Goal: Task Accomplishment & Management: Manage account settings

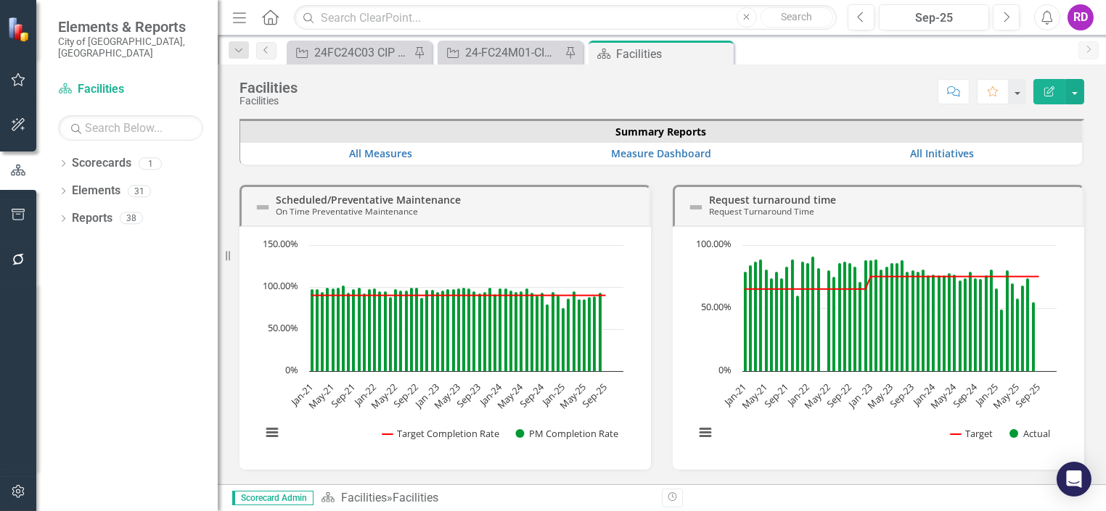
click at [14, 78] on icon "button" at bounding box center [19, 79] width 14 height 13
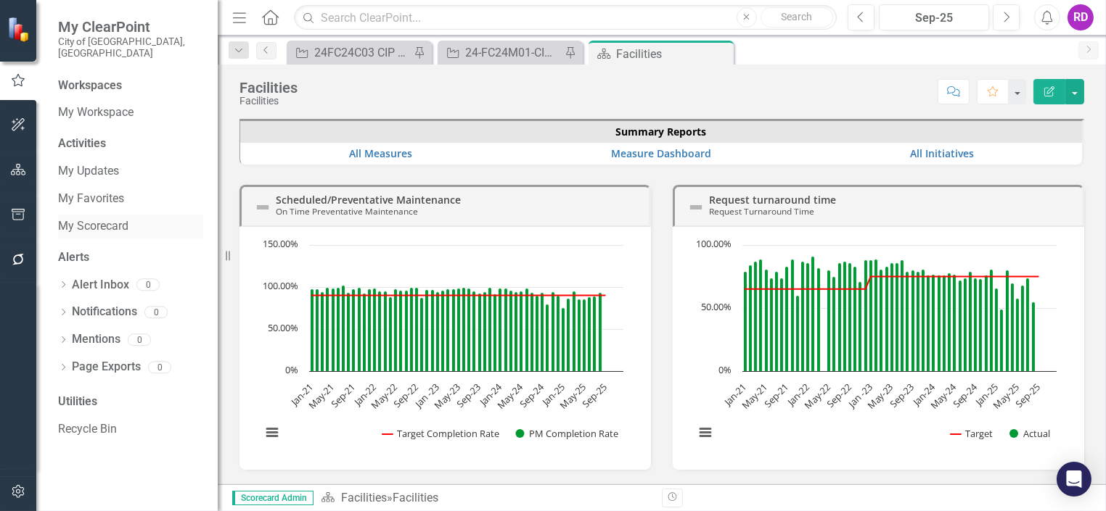
click at [102, 218] on link "My Scorecard" at bounding box center [130, 226] width 145 height 17
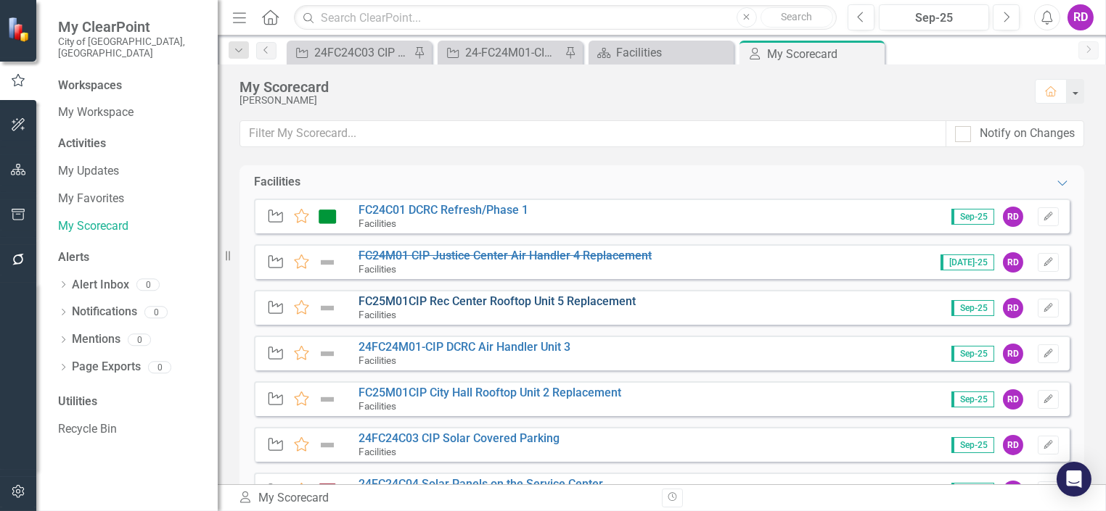
click at [567, 305] on link "FC25M01CIP Rec Center Rooftop Unit 5 Replacement" at bounding box center [496, 302] width 277 height 14
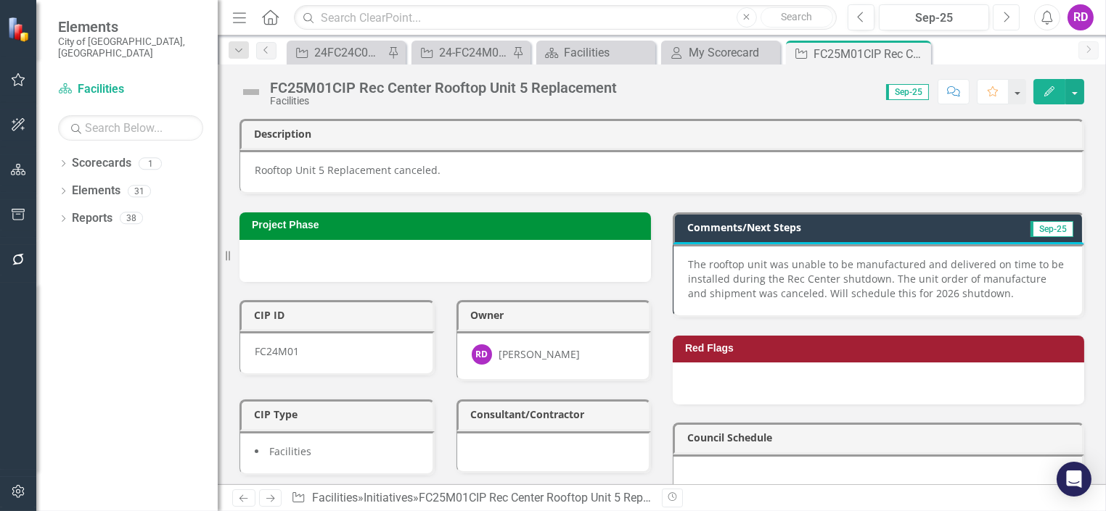
click at [1005, 17] on icon "Next" at bounding box center [1006, 17] width 8 height 13
click at [1022, 262] on p "The rooftop unit was unable to be manufactured and delivered on time to be inst…" at bounding box center [877, 280] width 379 height 44
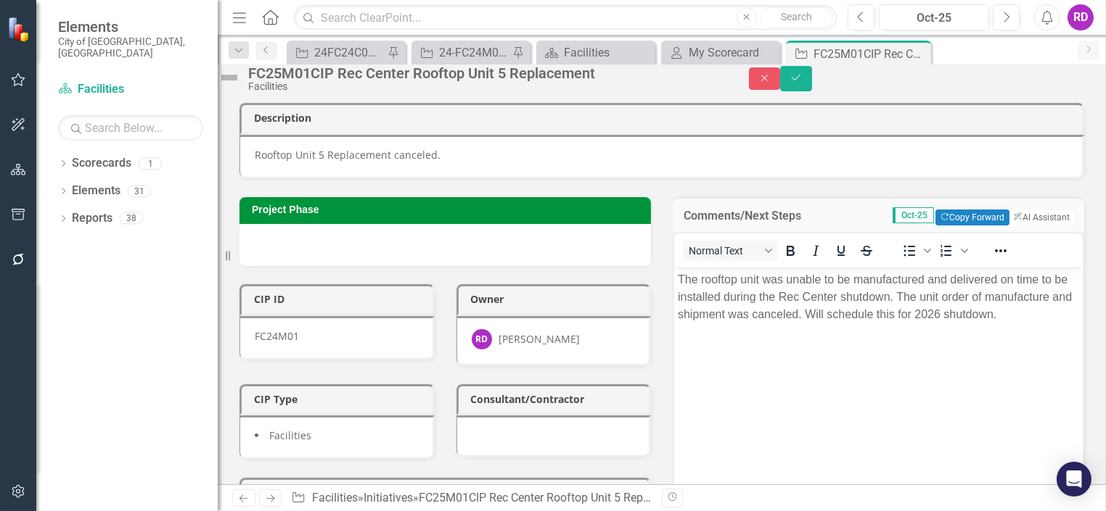
click at [1037, 279] on p "The rooftop unit was unable to be manufactured and delivered on time to be inst…" at bounding box center [877, 297] width 401 height 52
click at [812, 78] on button "Save" at bounding box center [796, 78] width 32 height 25
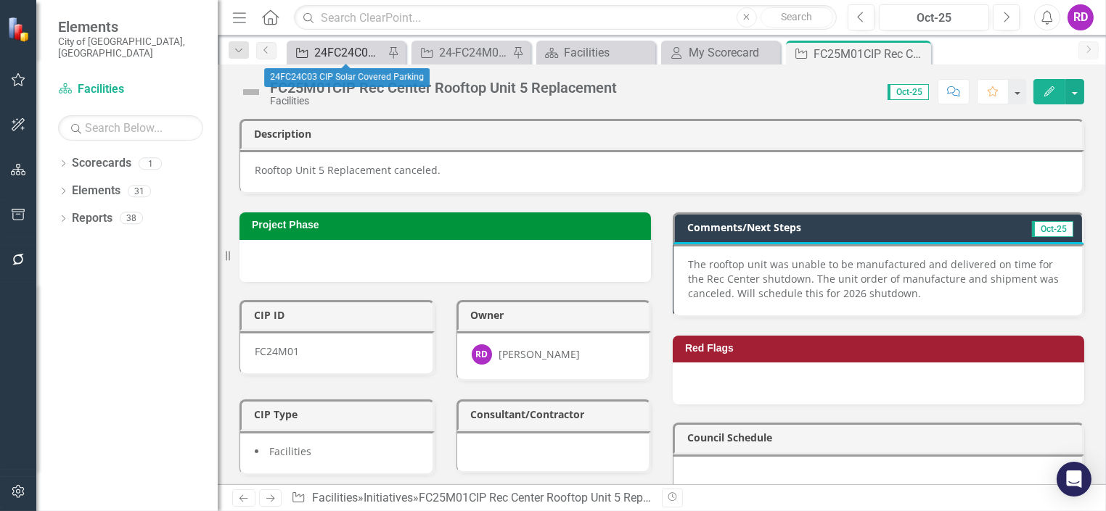
click at [326, 54] on div "24FC24C03 CIP Solar Covered Parking" at bounding box center [349, 53] width 70 height 18
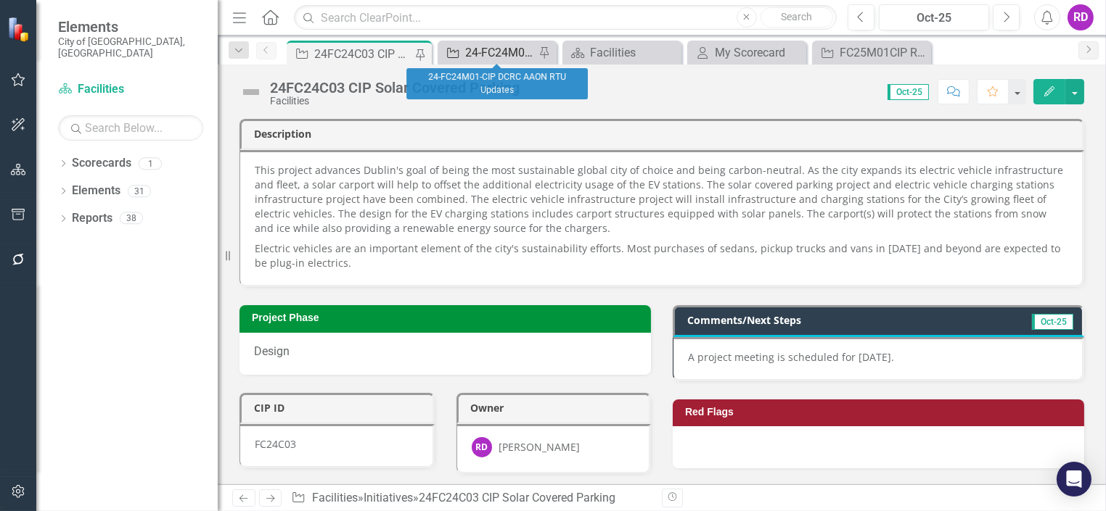
click at [514, 57] on div "24-FC24M01-CIP DCRC AAON RTU Updates" at bounding box center [500, 53] width 70 height 18
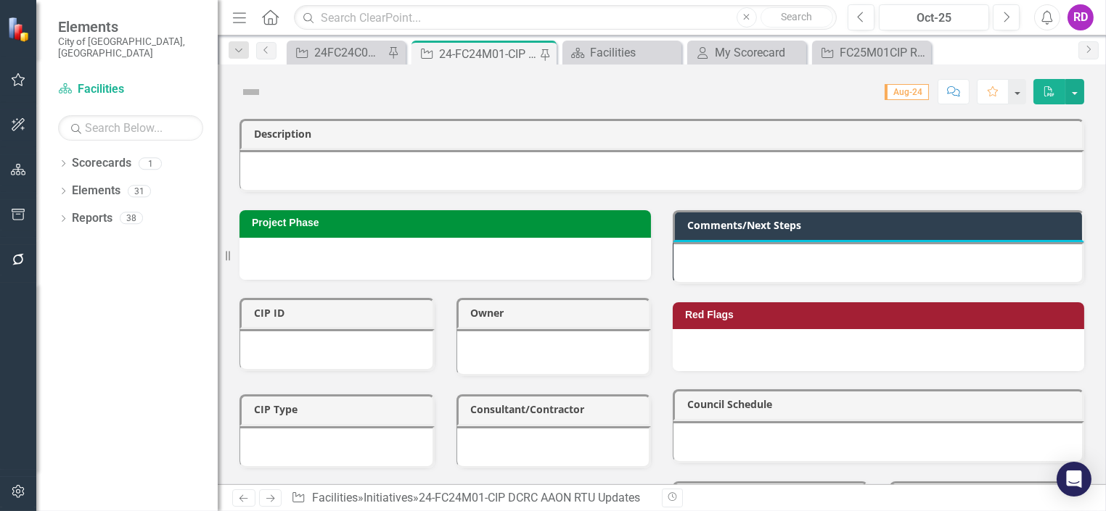
checkbox input "true"
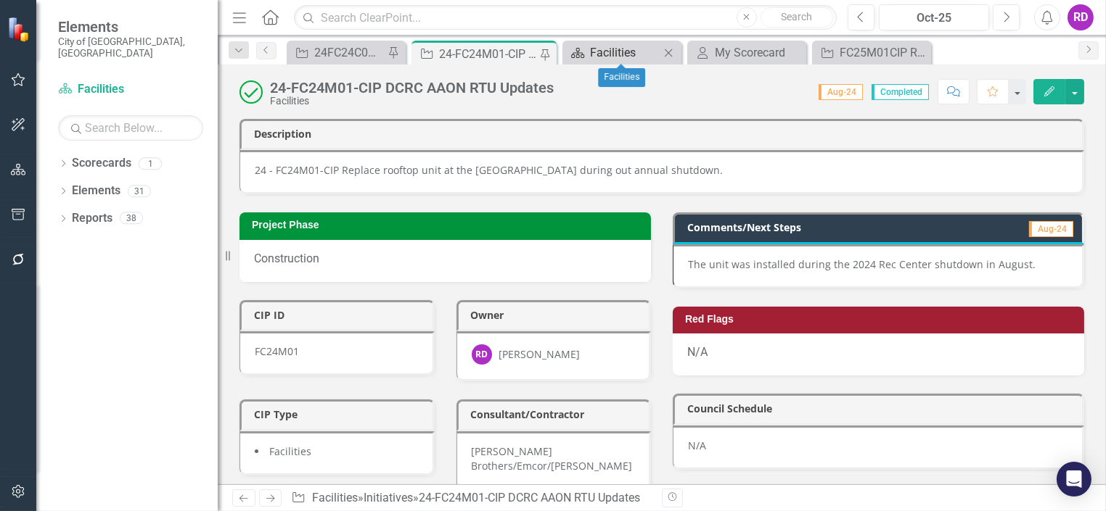
click at [630, 57] on div "Facilities" at bounding box center [625, 53] width 70 height 18
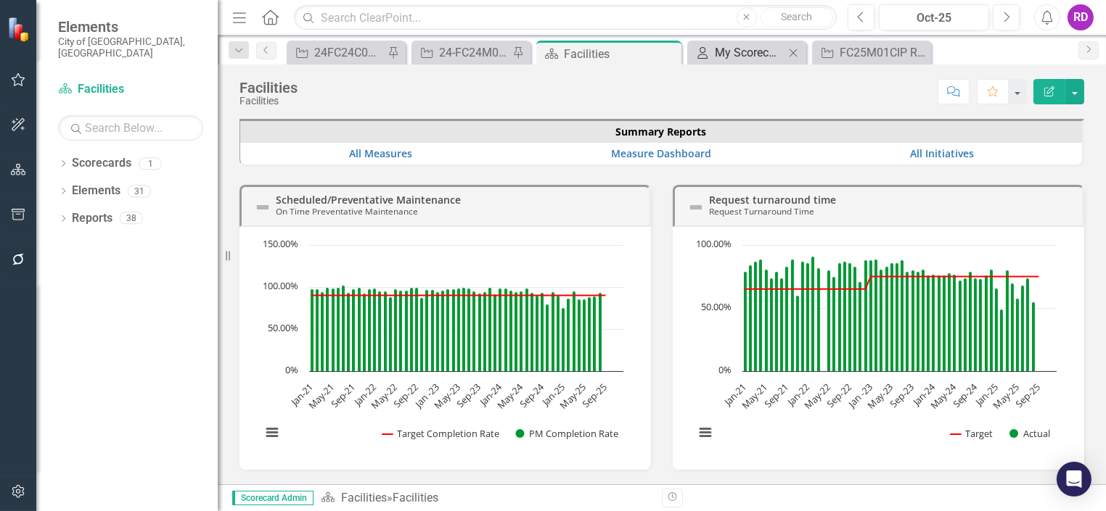
click at [723, 57] on div "My Scorecard" at bounding box center [750, 53] width 70 height 18
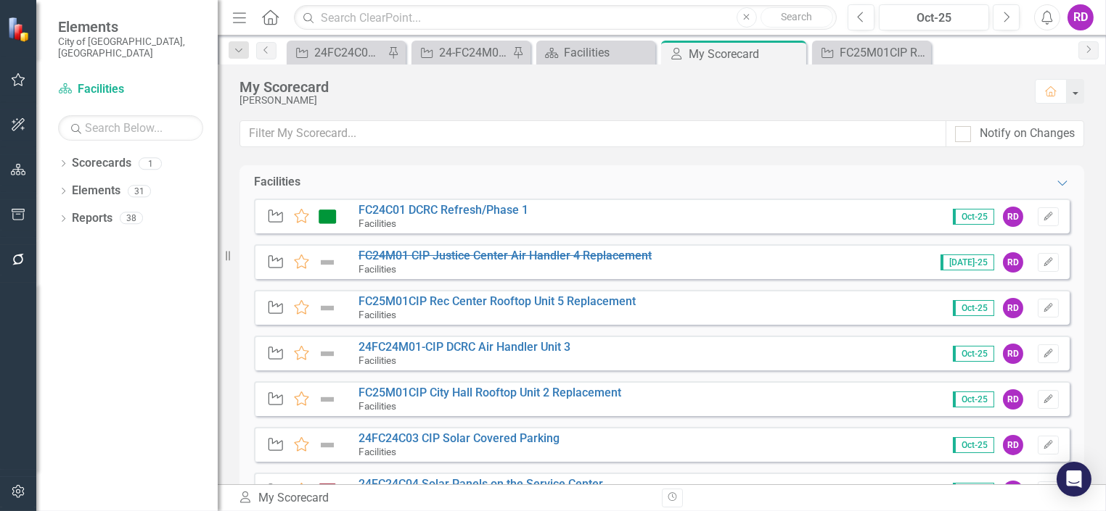
click at [978, 220] on span "Oct-25" at bounding box center [973, 217] width 41 height 16
click at [461, 213] on link "FC24C01 DCRC Refresh/Phase 1" at bounding box center [443, 210] width 170 height 14
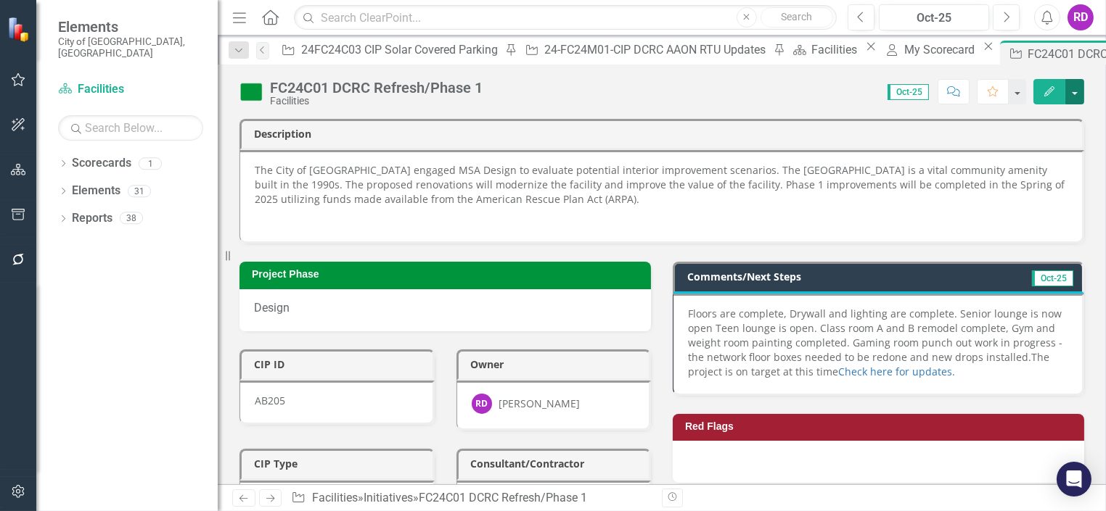
click at [1071, 95] on button "button" at bounding box center [1074, 91] width 19 height 25
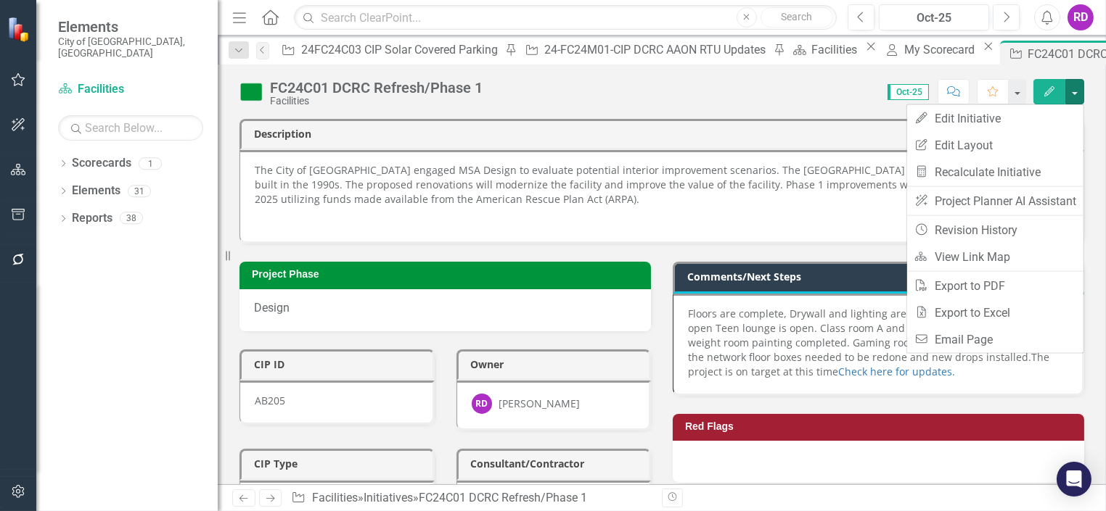
click at [831, 317] on span "Floors are complete, Drywall and lighting are complete. Senior lounge is now op…" at bounding box center [875, 335] width 374 height 57
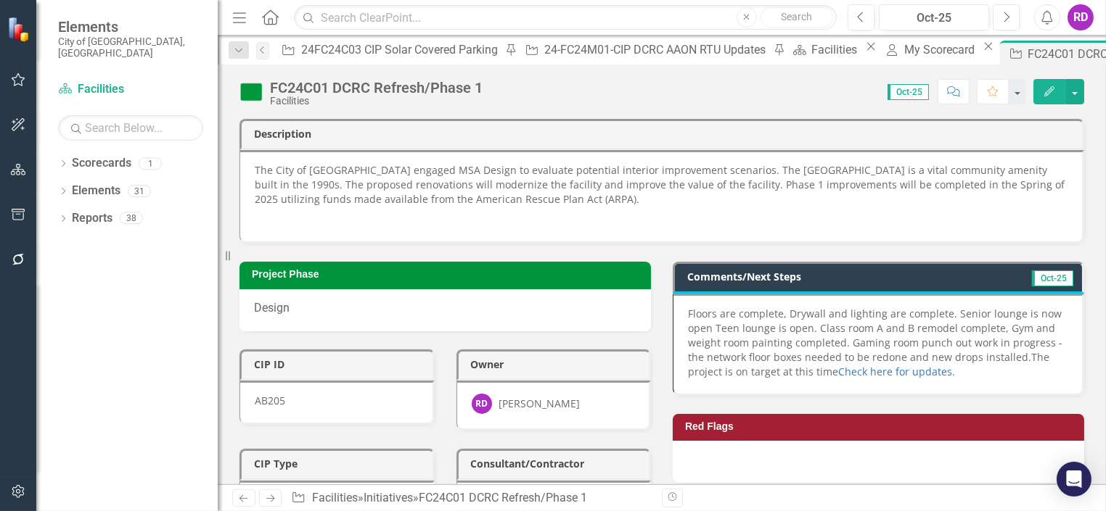
click at [831, 317] on span "Floors are complete, Drywall and lighting are complete. Senior lounge is now op…" at bounding box center [875, 335] width 374 height 57
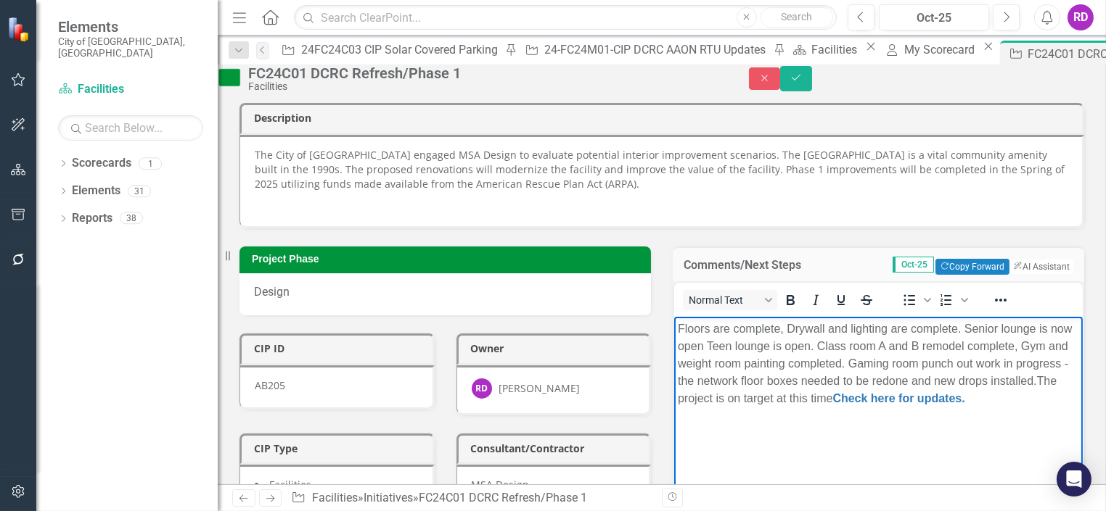
click at [995, 332] on span "Floors are complete, Drywall and lighting are complete. Senior lounge is now op…" at bounding box center [874, 355] width 394 height 65
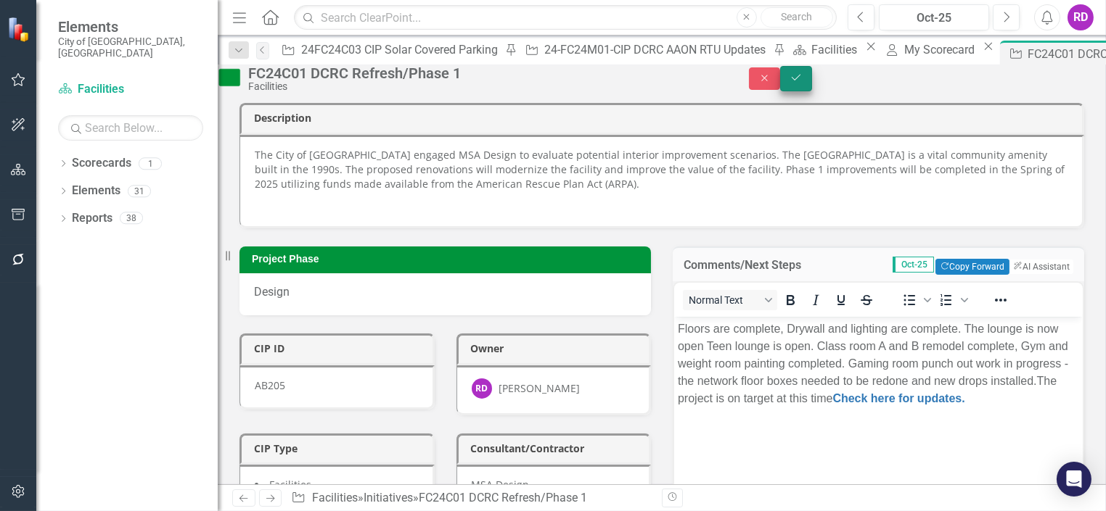
click at [800, 81] on icon "submit" at bounding box center [796, 78] width 9 height 6
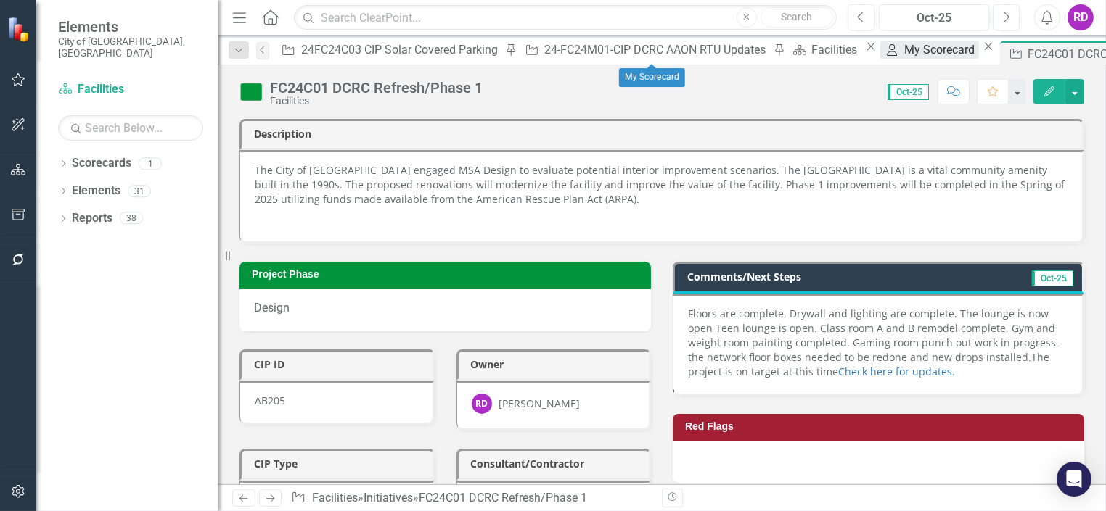
click at [904, 59] on div "My Scorecard" at bounding box center [941, 50] width 75 height 18
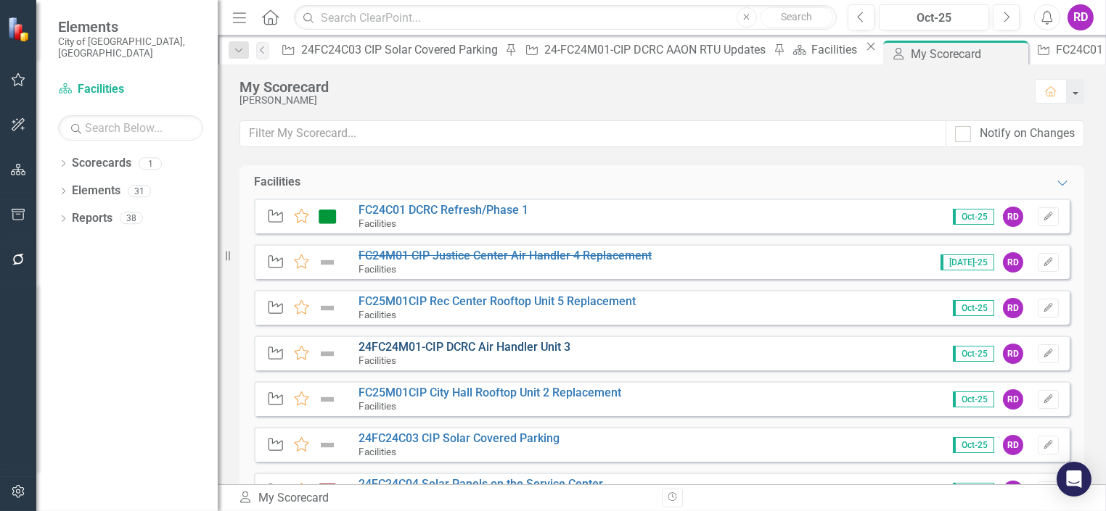
click at [542, 347] on link "24FC24M01-CIP DCRC Air Handler Unit 3" at bounding box center [464, 347] width 212 height 14
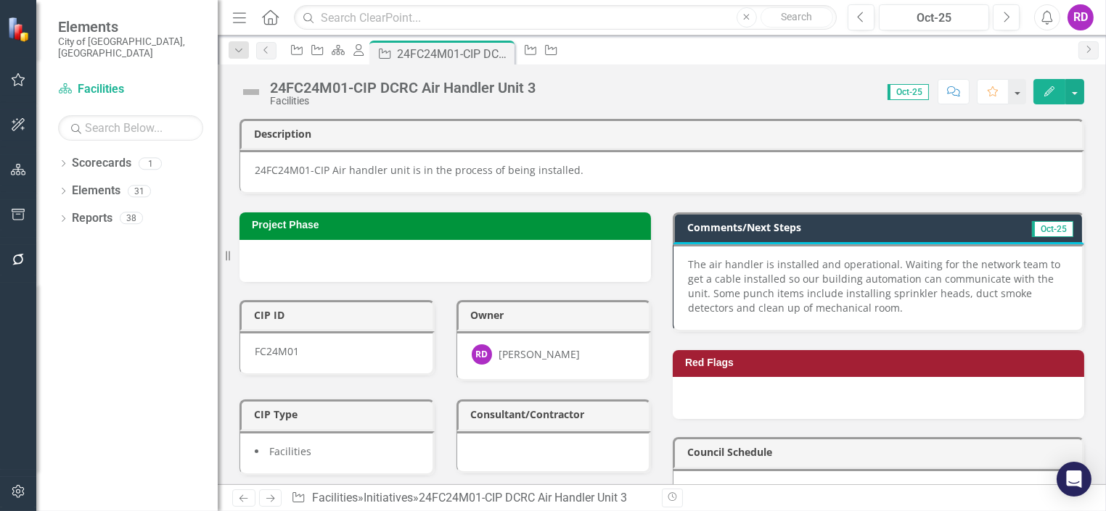
click at [917, 307] on p "The air handler is installed and operational. Waiting for the network team to g…" at bounding box center [877, 287] width 379 height 58
click at [887, 279] on p "The air handler is installed and operational. Waiting for the network team to g…" at bounding box center [877, 287] width 379 height 58
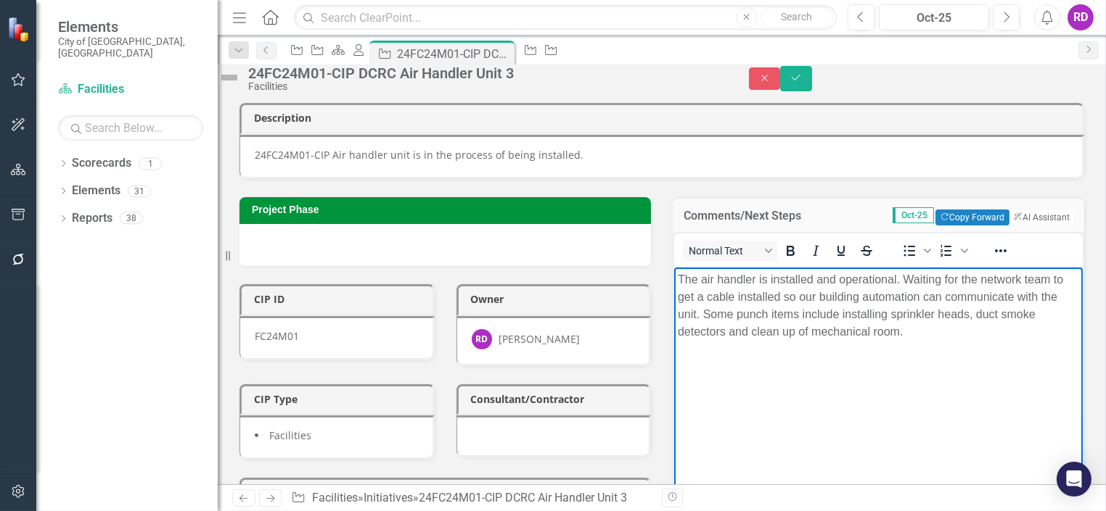
click at [982, 297] on p "The air handler is installed and operational. Waiting for the network team to g…" at bounding box center [877, 306] width 401 height 70
click at [840, 296] on p "The air handler is installed and operational. Waiting for the network team to g…" at bounding box center [877, 306] width 401 height 70
click at [805, 315] on p "The air handler is installed and operational. Our building automation can now c…" at bounding box center [877, 297] width 401 height 52
click at [1014, 298] on p "The air handler is installed and operational. Our building automation can now c…" at bounding box center [877, 297] width 401 height 52
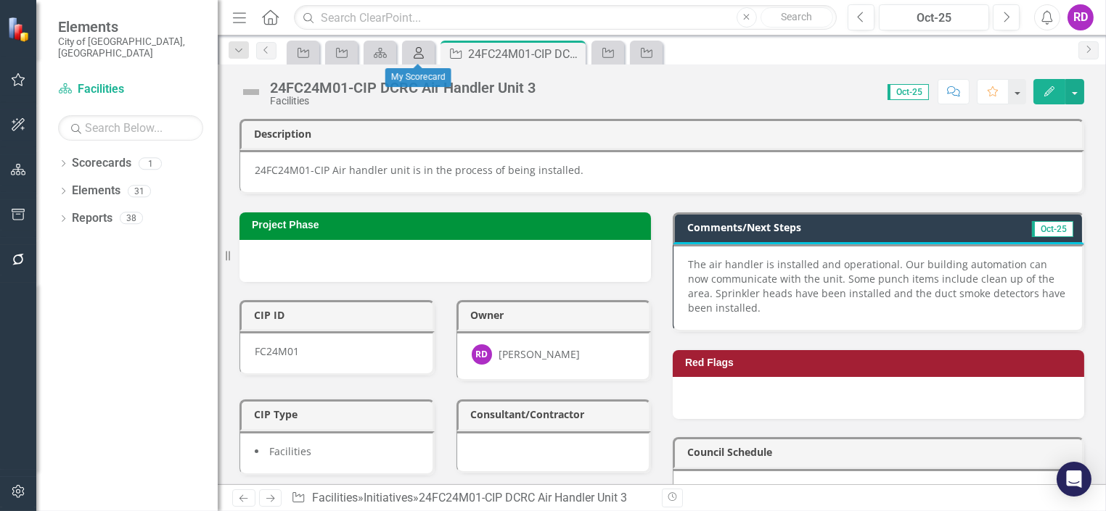
click at [426, 59] on link "My Scorecard" at bounding box center [418, 53] width 25 height 18
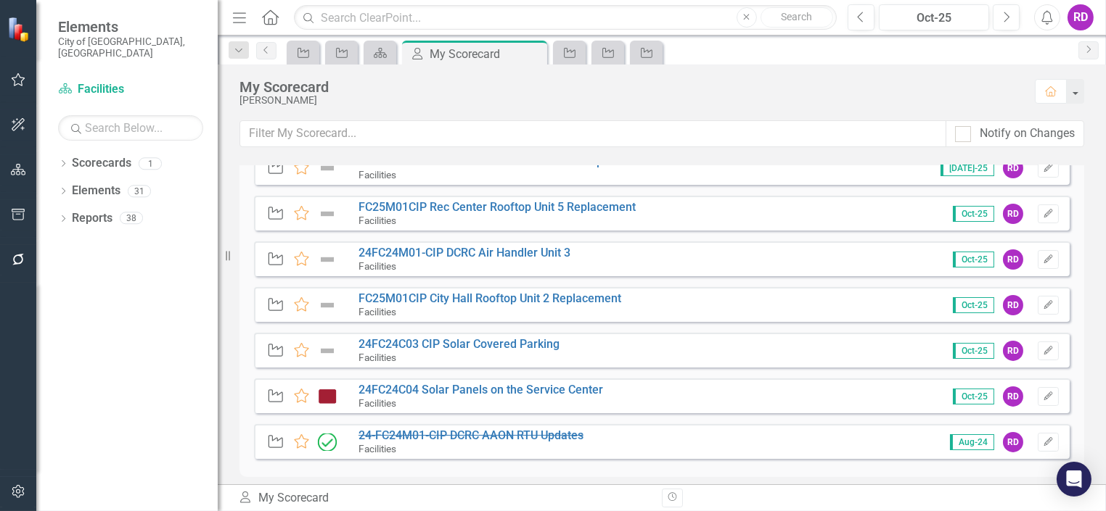
scroll to position [104, 0]
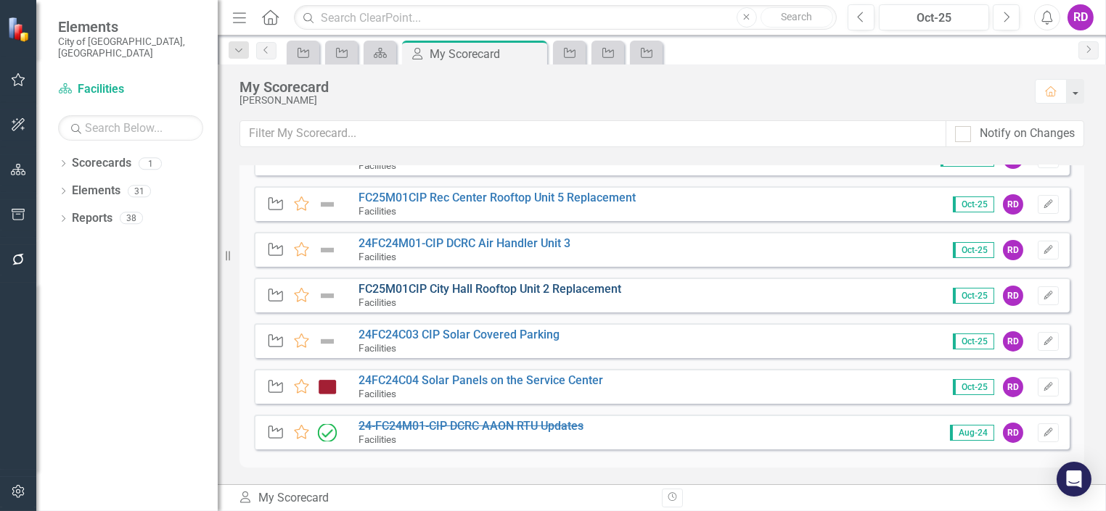
click at [558, 295] on link "FC25M01CIP City Hall Rooftop Unit 2 Replacement" at bounding box center [489, 289] width 263 height 14
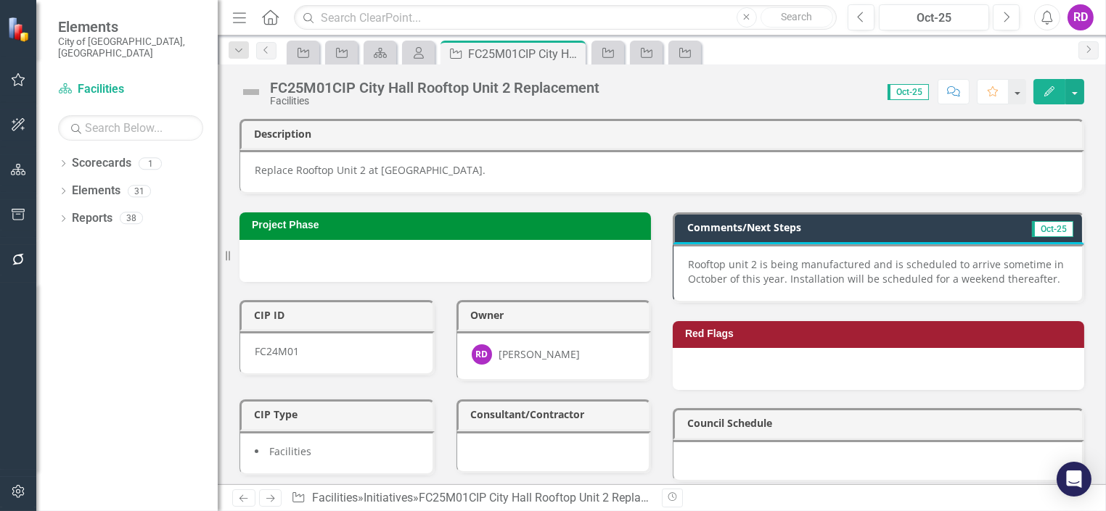
click at [910, 276] on p "Rooftop unit 2 is being manufactured and is scheduled to arrive sometime in Oct…" at bounding box center [877, 272] width 379 height 29
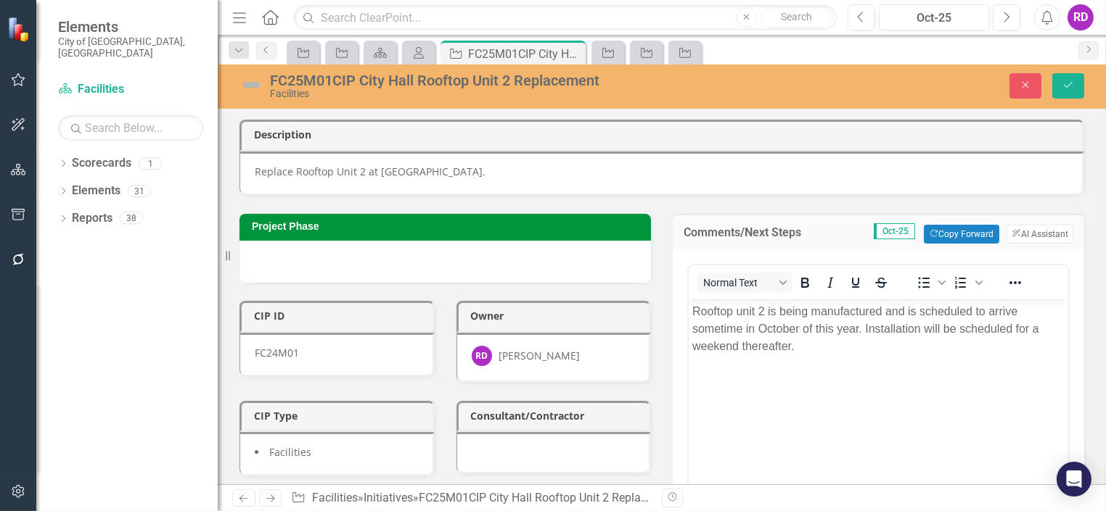
click at [807, 349] on p "Rooftop unit 2 is being manufactured and is scheduled to arrive sometime in Oct…" at bounding box center [877, 329] width 372 height 52
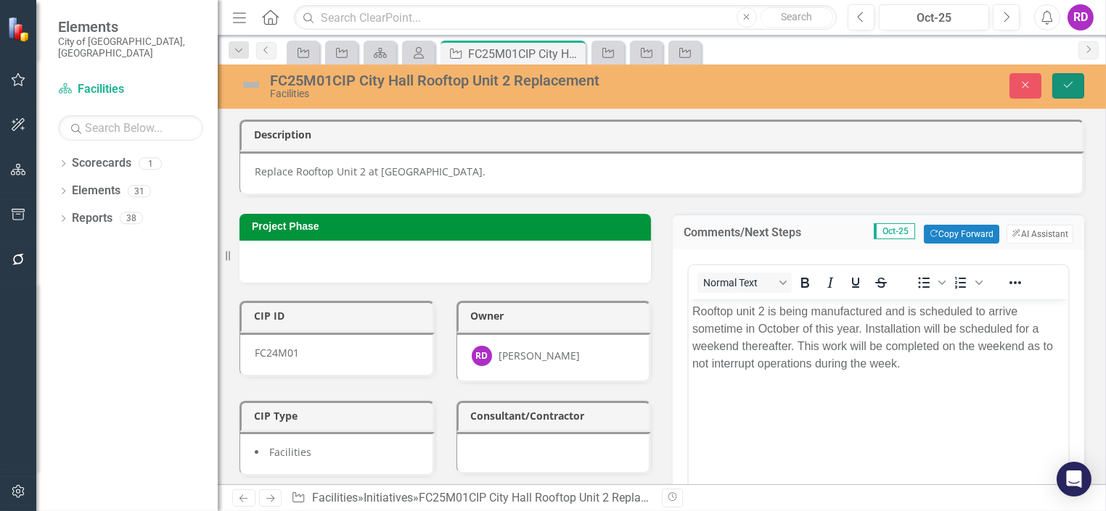
click at [1058, 87] on button "Save" at bounding box center [1068, 85] width 32 height 25
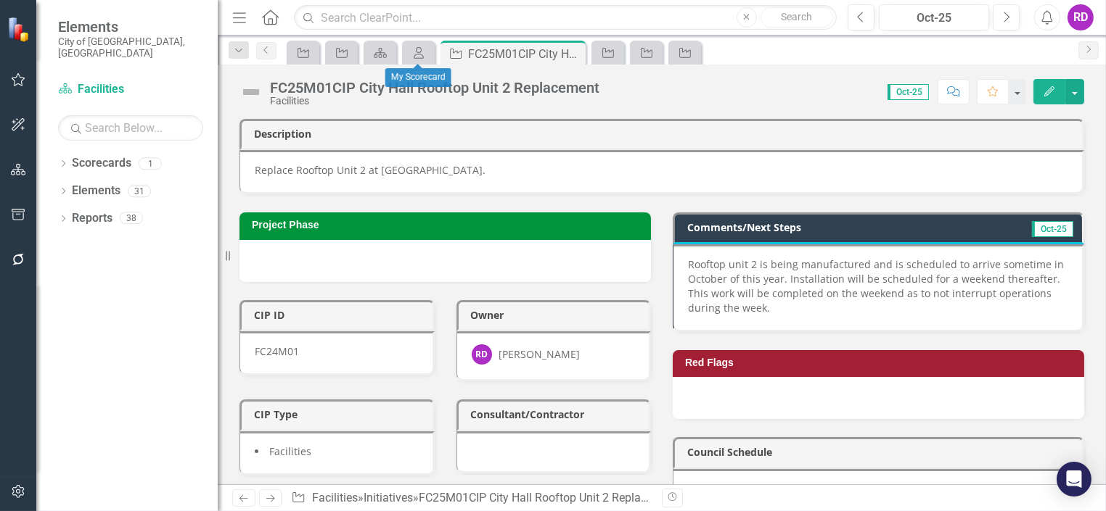
click at [412, 64] on div "My Scorecard" at bounding box center [418, 78] width 66 height 28
click at [425, 52] on icon "My Scorecard" at bounding box center [418, 53] width 15 height 12
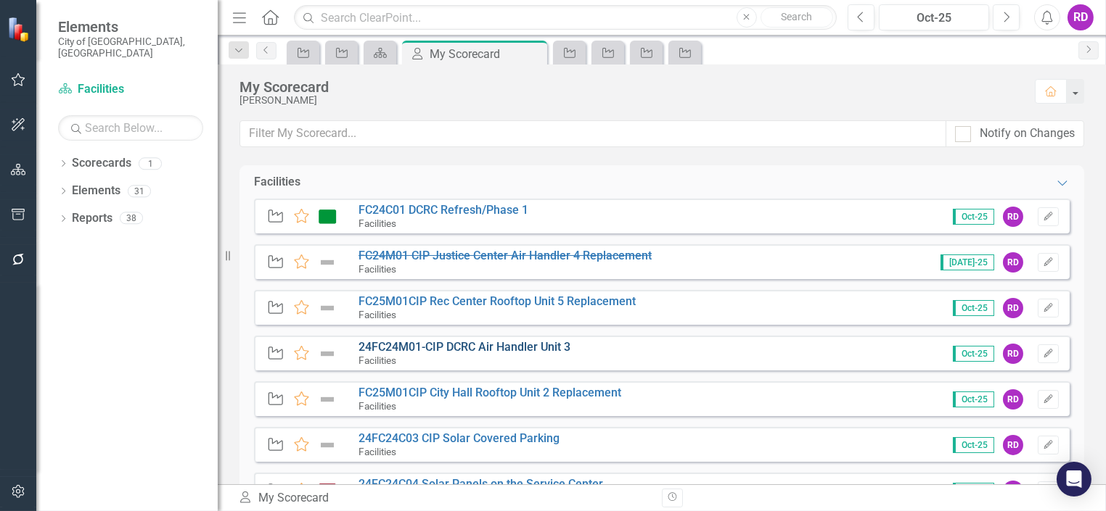
click at [435, 346] on link "24FC24M01-CIP DCRC Air Handler Unit 3" at bounding box center [464, 347] width 212 height 14
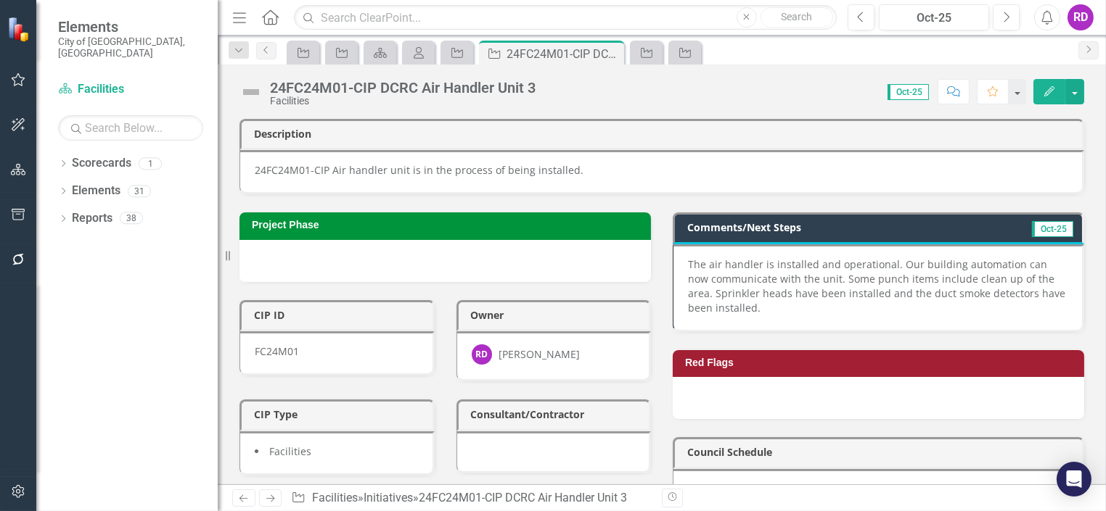
click at [988, 280] on p "The air handler is installed and operational. Our building automation can now c…" at bounding box center [877, 287] width 379 height 58
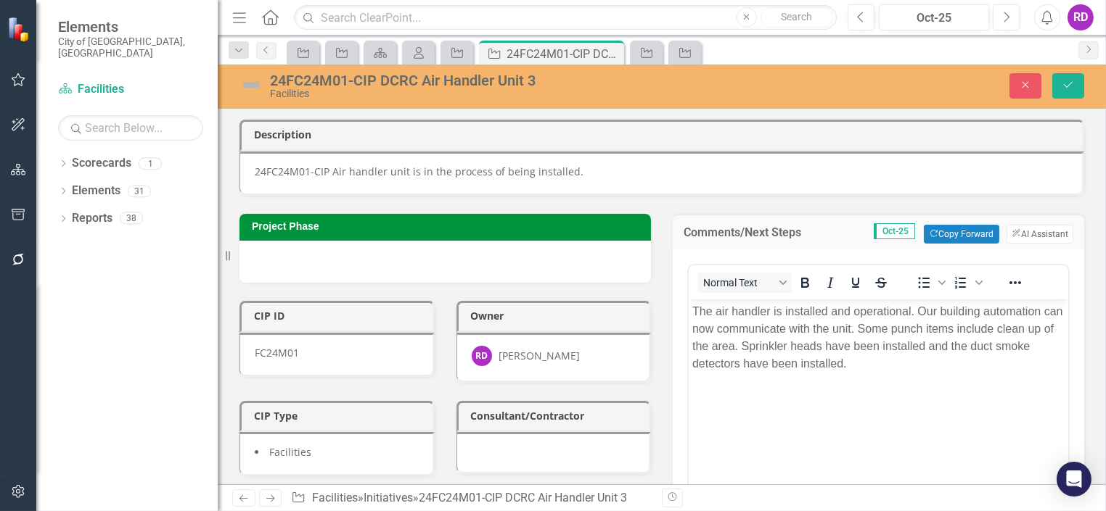
click at [877, 330] on p "The air handler is installed and operational. Our building automation can now c…" at bounding box center [877, 338] width 372 height 70
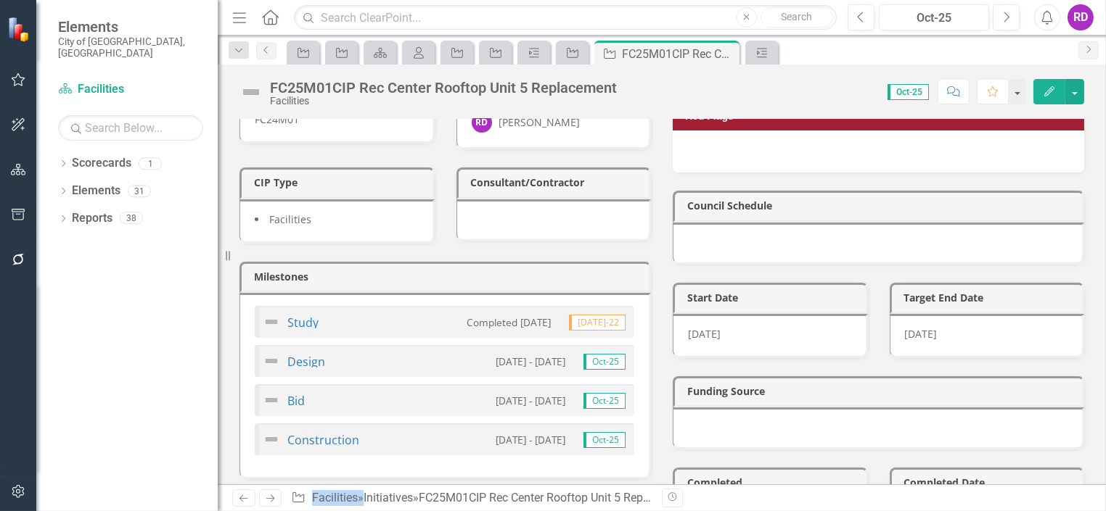
scroll to position [263, 0]
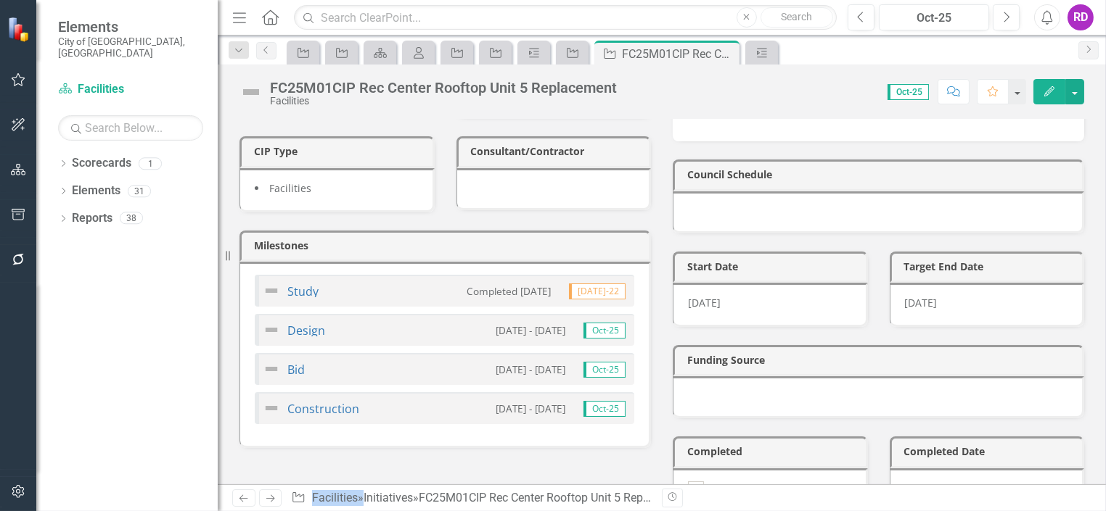
click at [269, 285] on img at bounding box center [271, 290] width 17 height 17
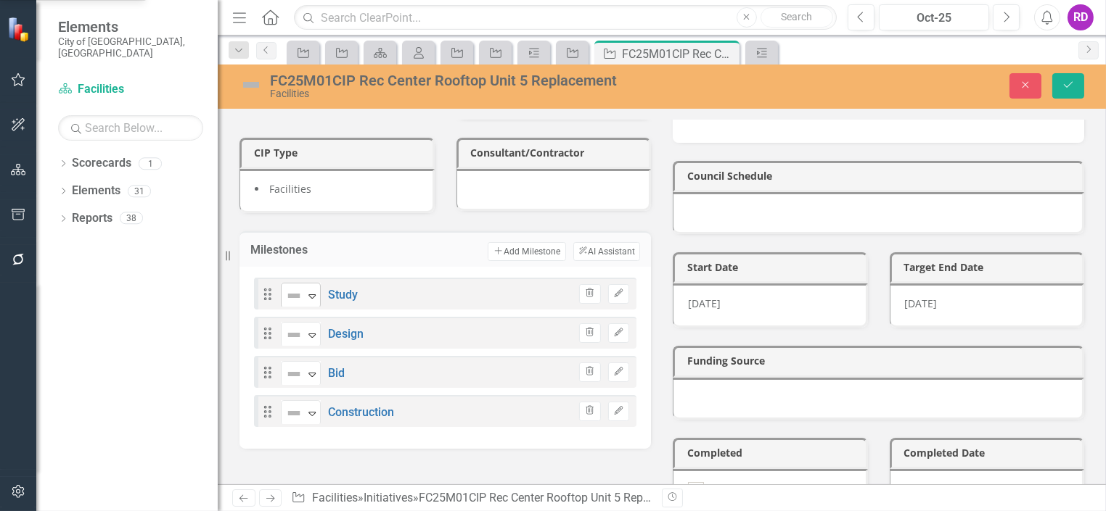
click at [312, 290] on icon "Expand" at bounding box center [312, 296] width 15 height 12
click at [313, 295] on icon at bounding box center [311, 297] width 7 height 4
click at [307, 329] on icon "Expand" at bounding box center [312, 335] width 15 height 12
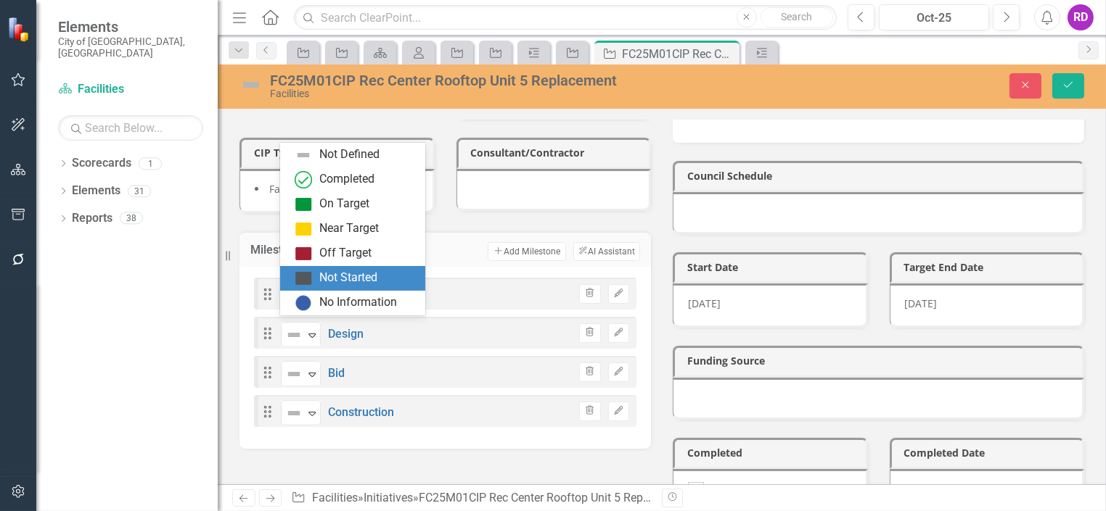
click at [310, 284] on img at bounding box center [303, 278] width 17 height 17
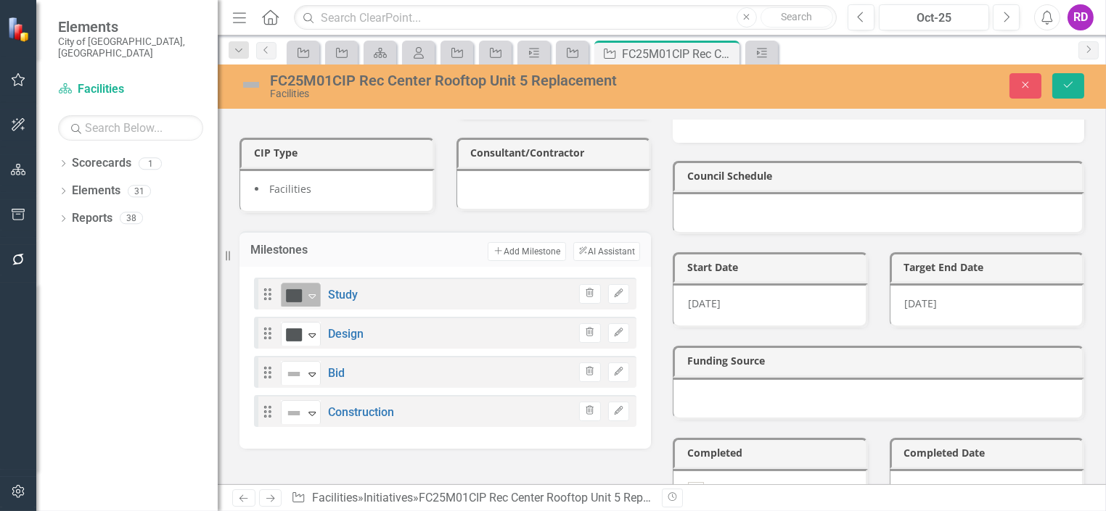
click at [317, 290] on icon "Expand" at bounding box center [312, 296] width 15 height 12
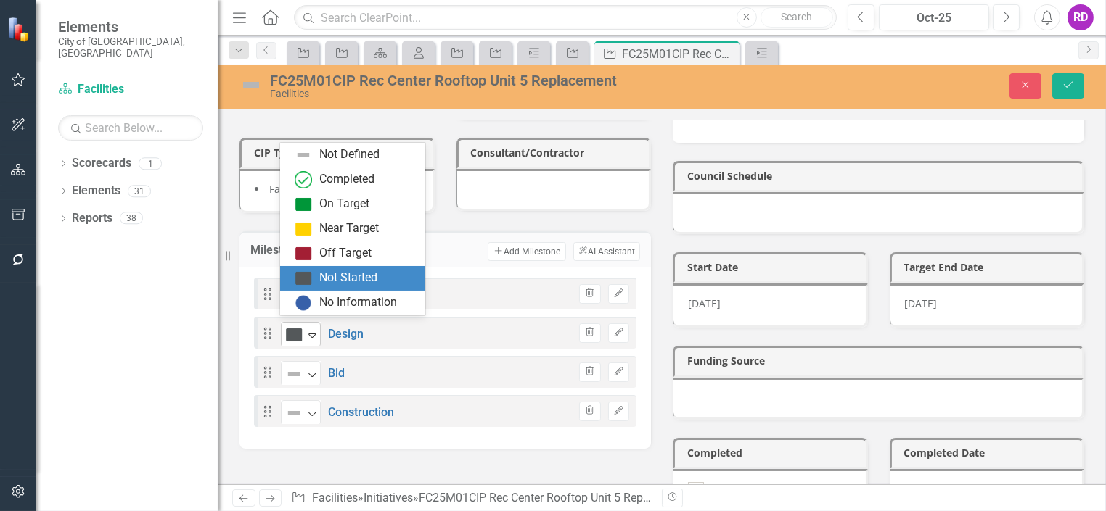
click at [309, 329] on icon "Expand" at bounding box center [312, 335] width 15 height 12
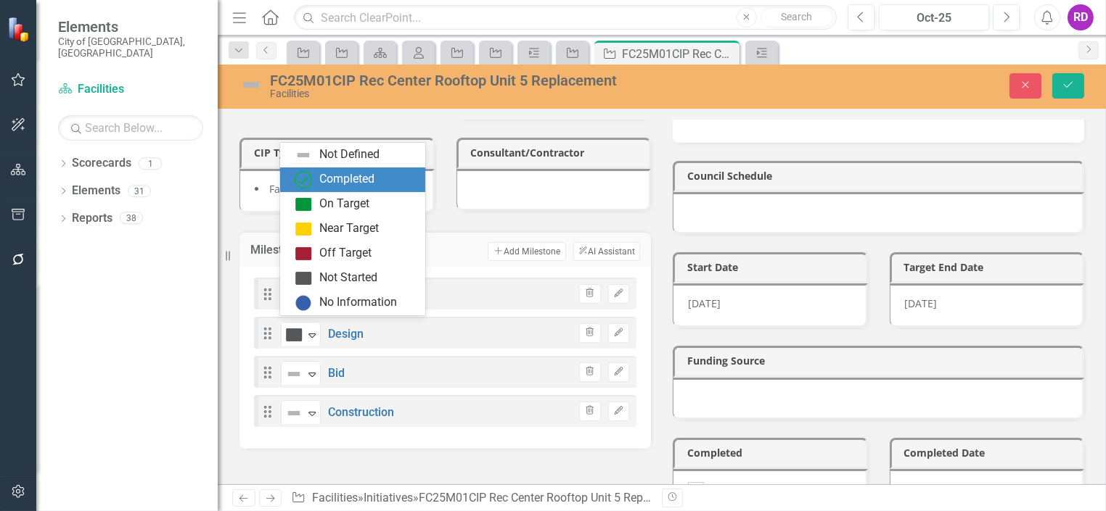
click at [353, 191] on div "Completed" at bounding box center [352, 180] width 145 height 25
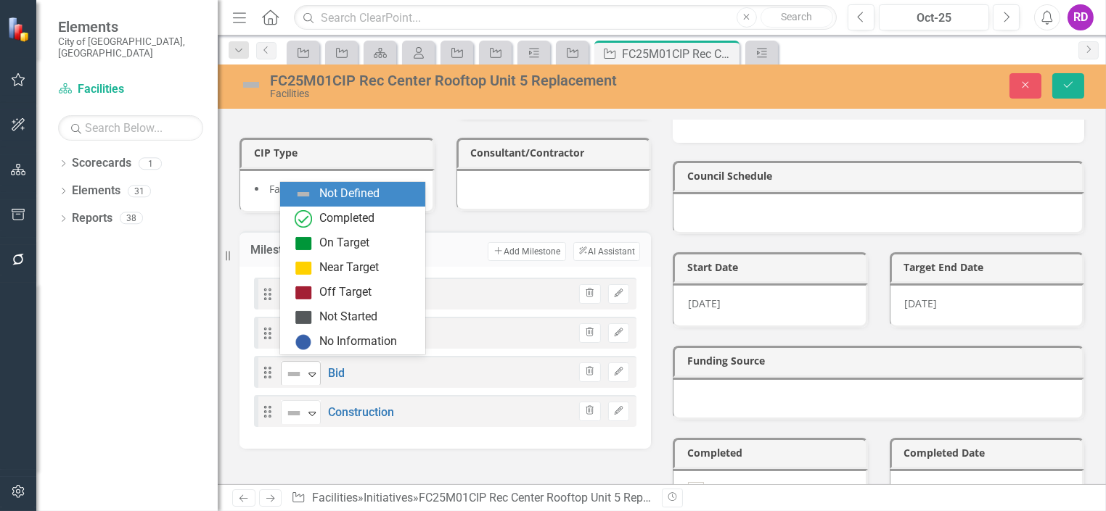
click at [313, 369] on icon "Expand" at bounding box center [312, 375] width 15 height 12
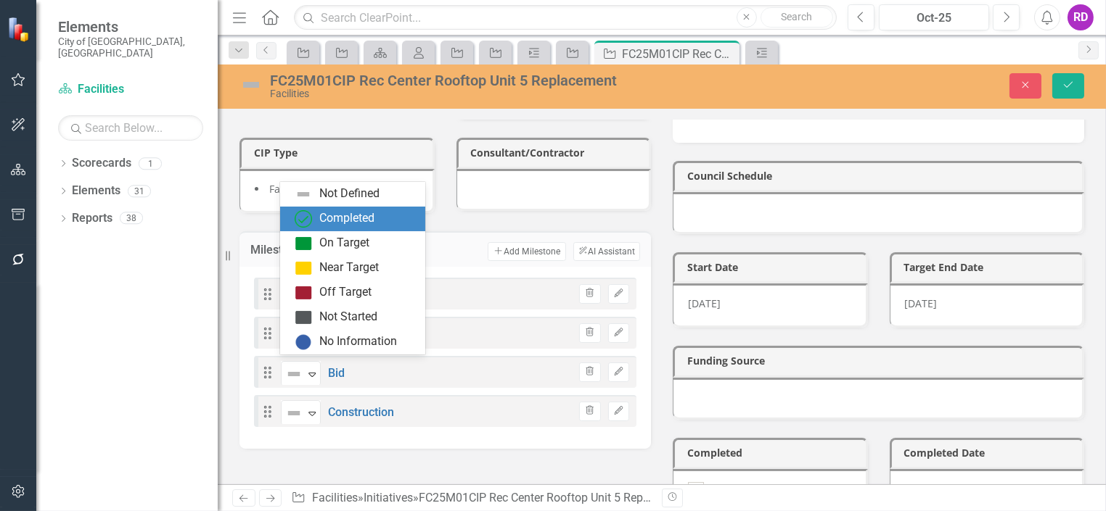
click at [336, 223] on div "Completed" at bounding box center [346, 218] width 55 height 17
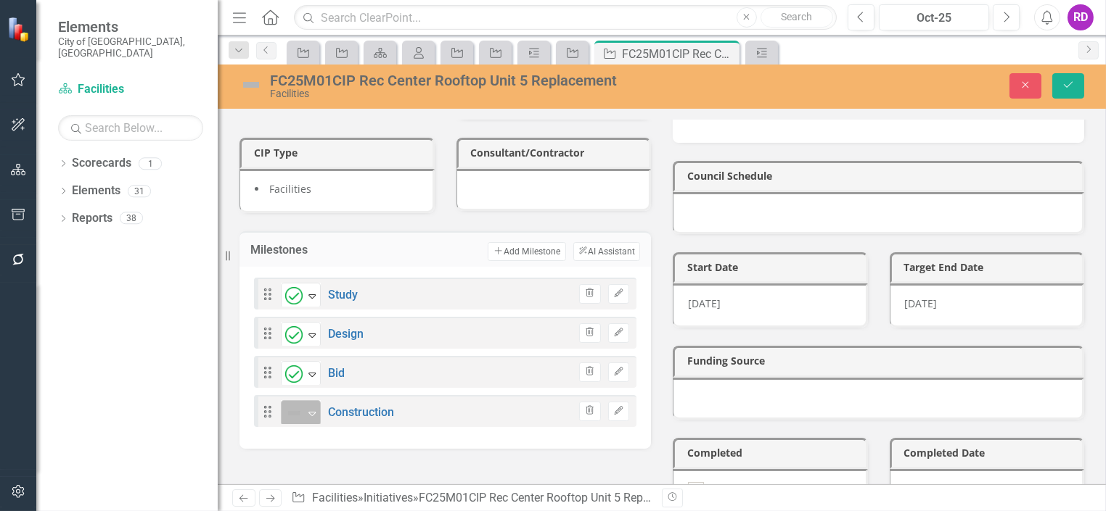
click at [309, 401] on div "Expand" at bounding box center [312, 413] width 15 height 24
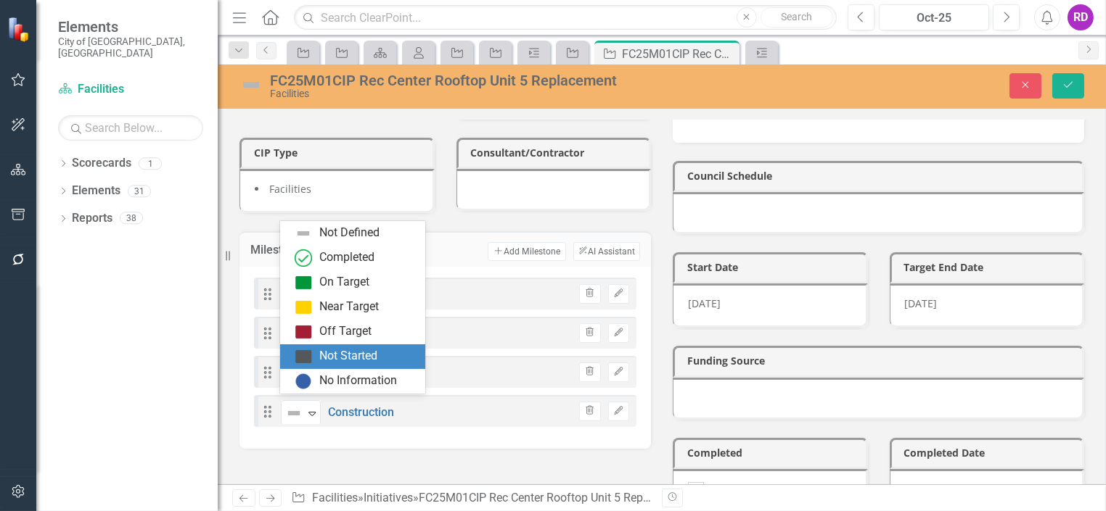
click at [309, 351] on img at bounding box center [303, 356] width 17 height 17
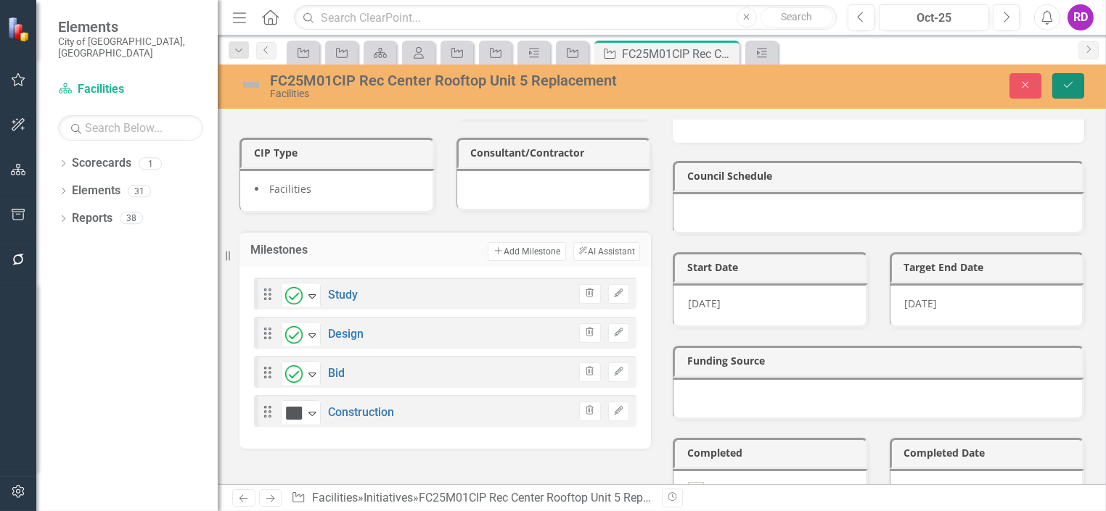
click at [1066, 83] on icon "Save" at bounding box center [1067, 85] width 13 height 10
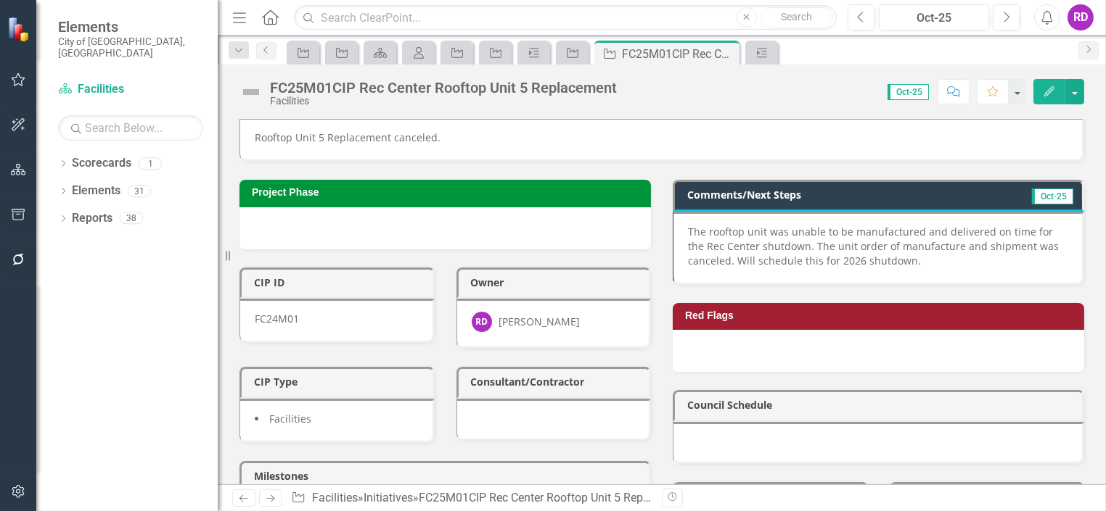
scroll to position [0, 0]
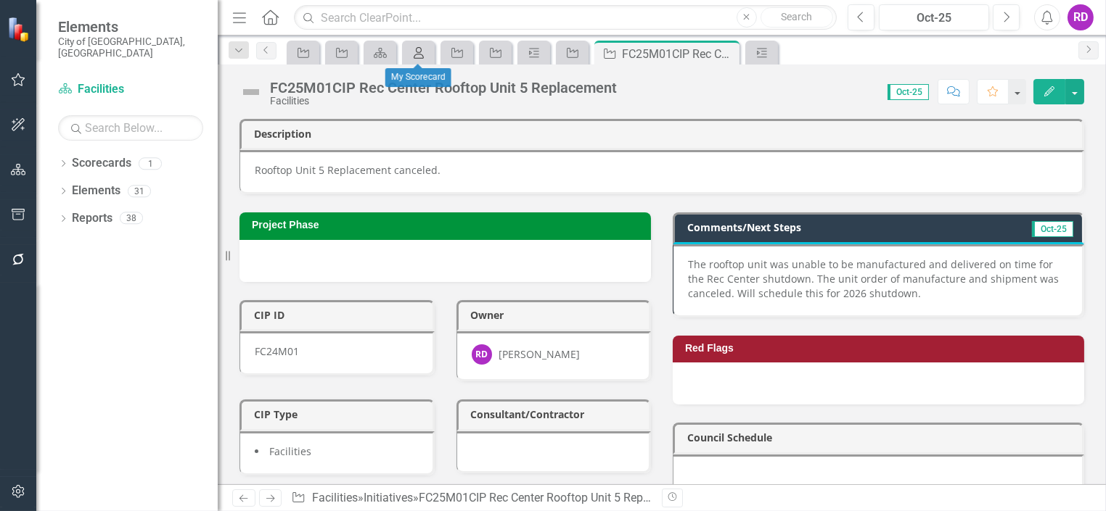
click at [422, 53] on icon "My Scorecard" at bounding box center [418, 53] width 15 height 12
